Goal: Information Seeking & Learning: Learn about a topic

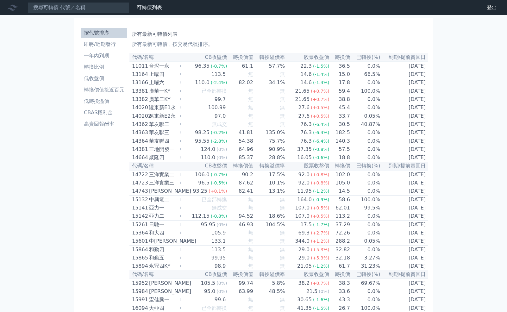
click at [65, 13] on nav "可轉債列表 財務數據 可轉債列表 財務數據 登出 登出" at bounding box center [253, 7] width 507 height 15
click at [69, 10] on input at bounding box center [78, 7] width 101 height 11
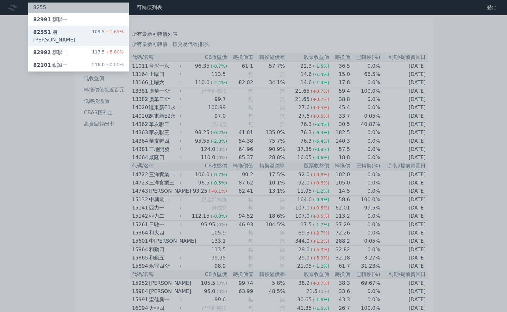
type input "8255"
click at [92, 34] on div "82551 朋程一 109.5 +1.65%" at bounding box center [78, 36] width 101 height 20
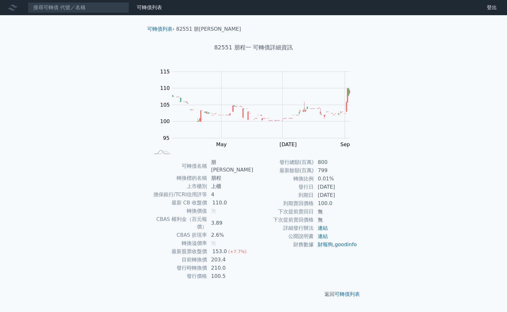
click at [13, 10] on icon at bounding box center [13, 8] width 10 height 6
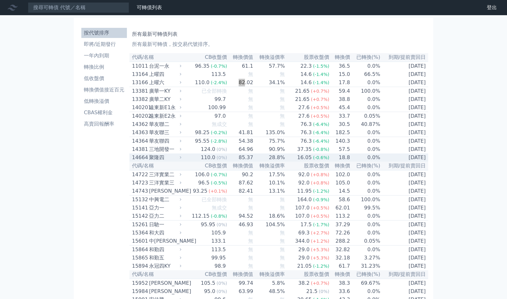
scroll to position [3447, 0]
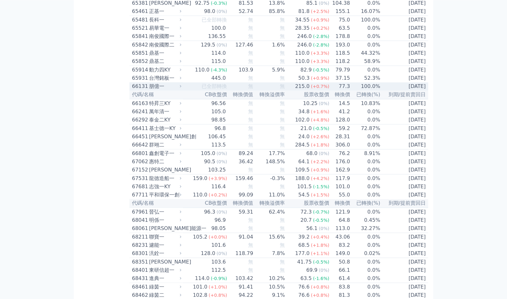
scroll to position [2775, 0]
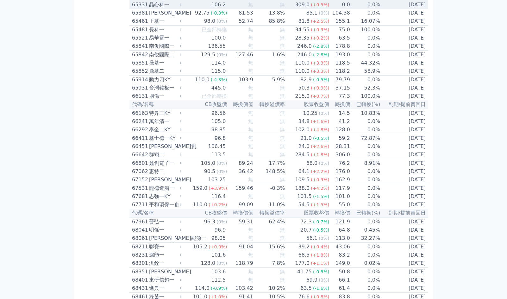
click at [276, 9] on td "無" at bounding box center [269, 4] width 32 height 9
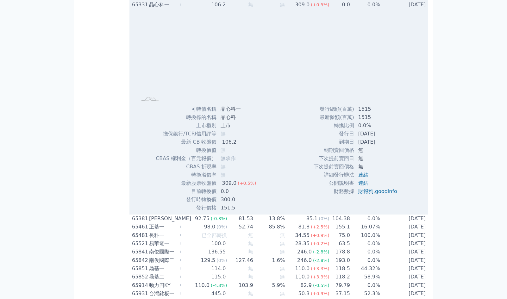
click at [276, 9] on td "無" at bounding box center [269, 4] width 32 height 9
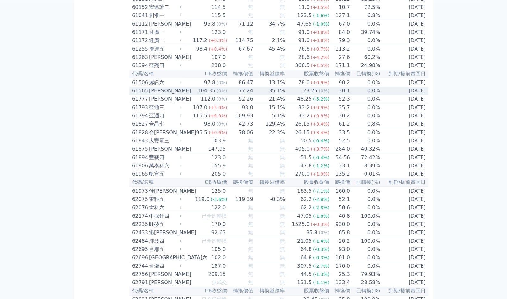
scroll to position [2262, 0]
